Goal: Task Accomplishment & Management: Use online tool/utility

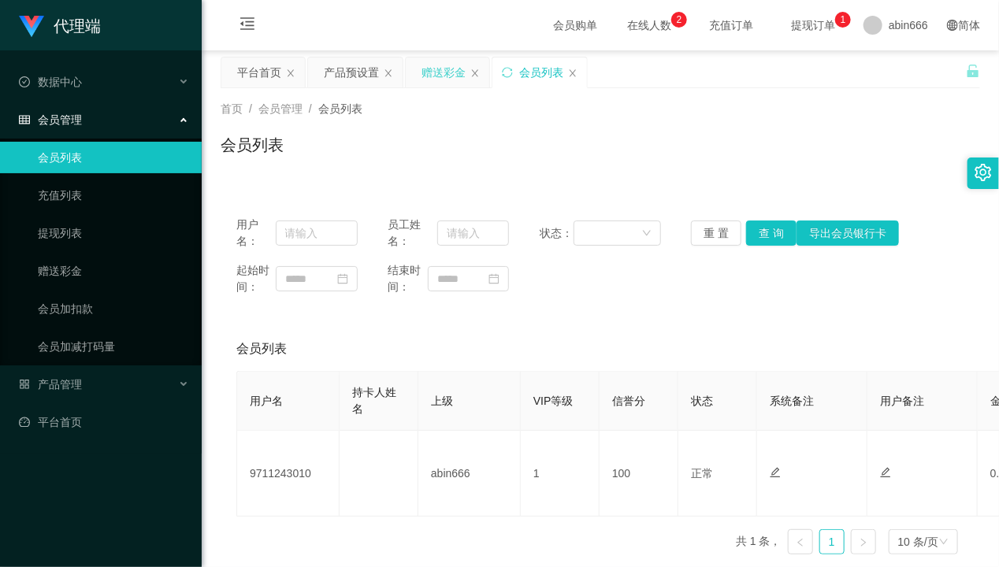
click at [428, 75] on div "赠送彩金" at bounding box center [443, 73] width 44 height 30
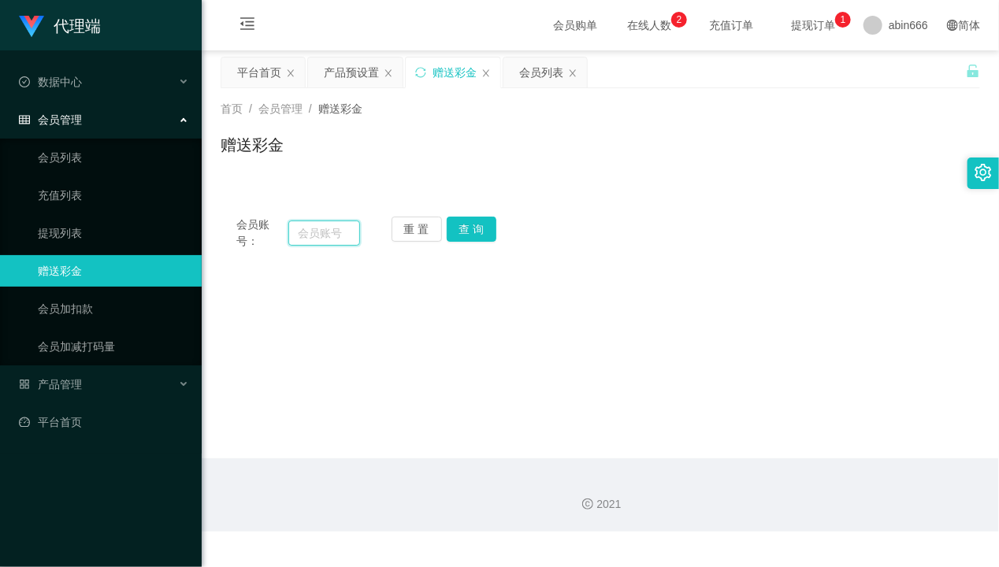
click at [310, 228] on input "text" at bounding box center [324, 233] width 72 height 25
paste input "weikiat862"
type input "weikiat862"
click at [459, 232] on button "查 询" at bounding box center [472, 229] width 50 height 25
click at [343, 76] on div "产品预设置" at bounding box center [351, 73] width 55 height 30
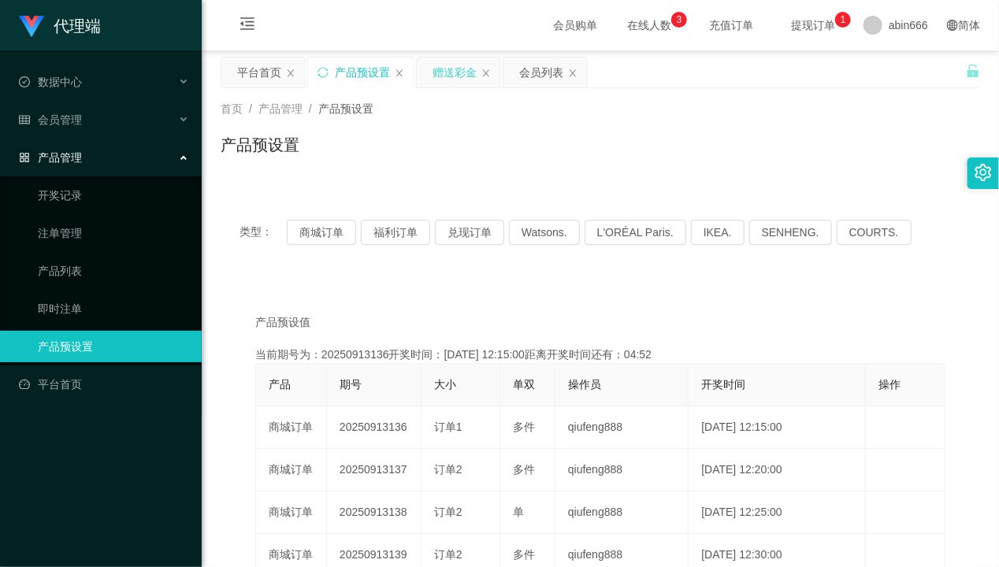
click at [466, 80] on div "赠送彩金" at bounding box center [455, 73] width 44 height 30
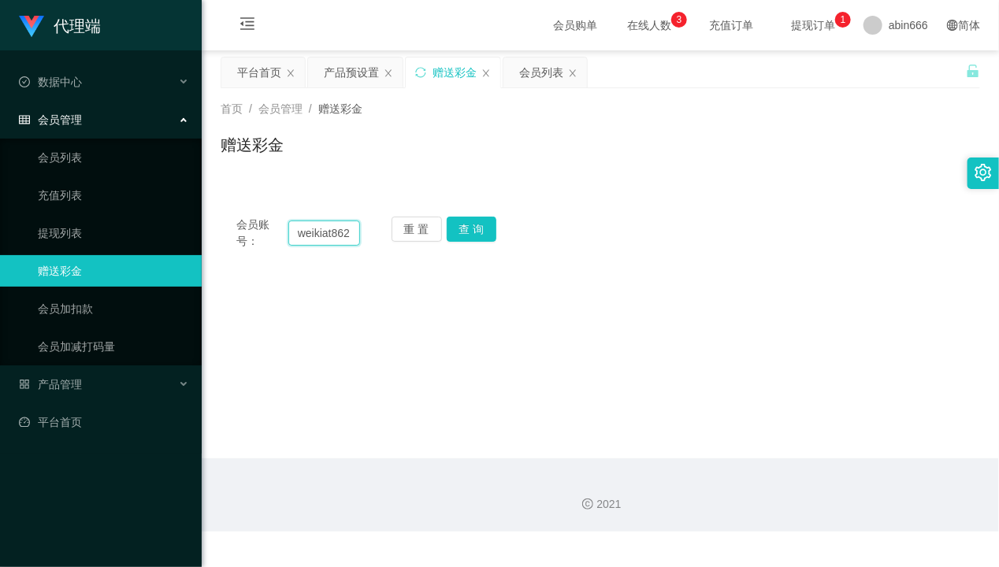
click at [324, 240] on input "weikiat862" at bounding box center [324, 233] width 72 height 25
click at [462, 226] on button "查 询" at bounding box center [472, 229] width 50 height 25
drag, startPoint x: 558, startPoint y: 167, endPoint x: 437, endPoint y: 84, distance: 146.2
click at [557, 165] on div "赠送彩金" at bounding box center [600, 151] width 759 height 36
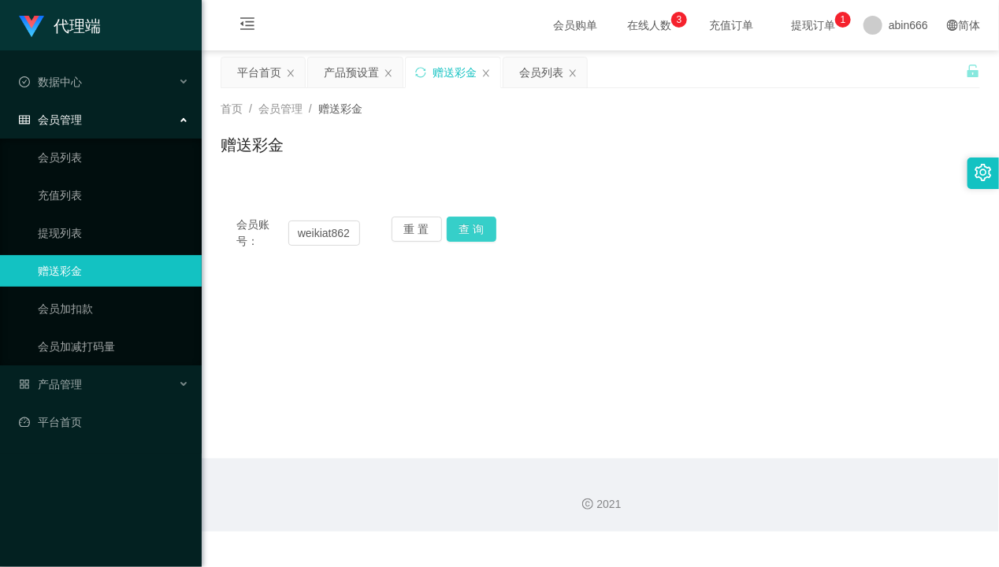
click at [485, 225] on button "查 询" at bounding box center [472, 229] width 50 height 25
drag, startPoint x: 351, startPoint y: 234, endPoint x: 195, endPoint y: 229, distance: 156.1
click at [195, 229] on section "代理端 数据中心 员工统计 团队统计 会员管理 会员列表 充值列表 提现列表 赠送彩金 会员加扣款 会员加减打码量 产品管理 开奖记录 注单管理 产品列表 即…" at bounding box center [499, 266] width 999 height 532
paste input "84213785"
type input "84213785"
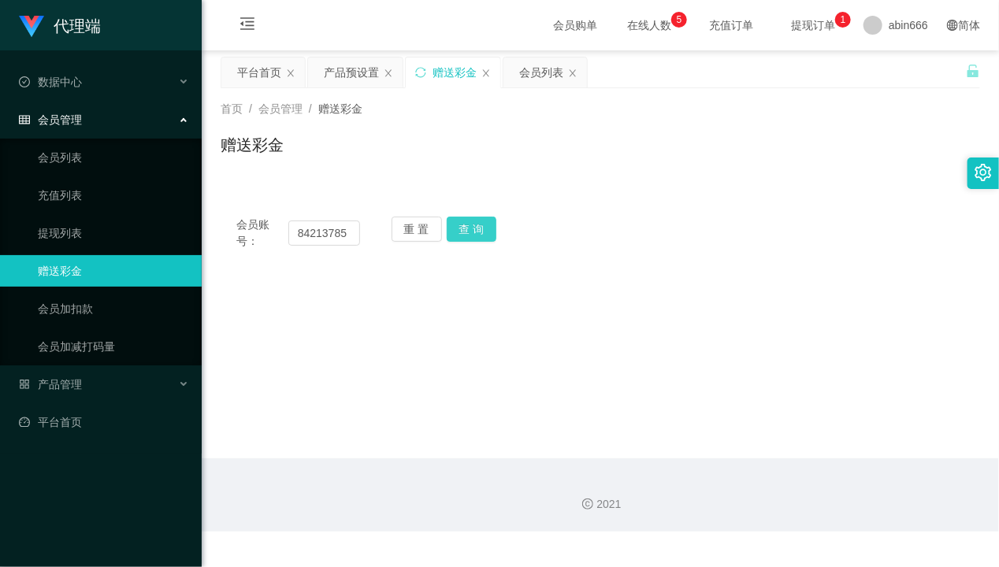
click at [481, 221] on button "查 询" at bounding box center [472, 229] width 50 height 25
